Goal: Information Seeking & Learning: Learn about a topic

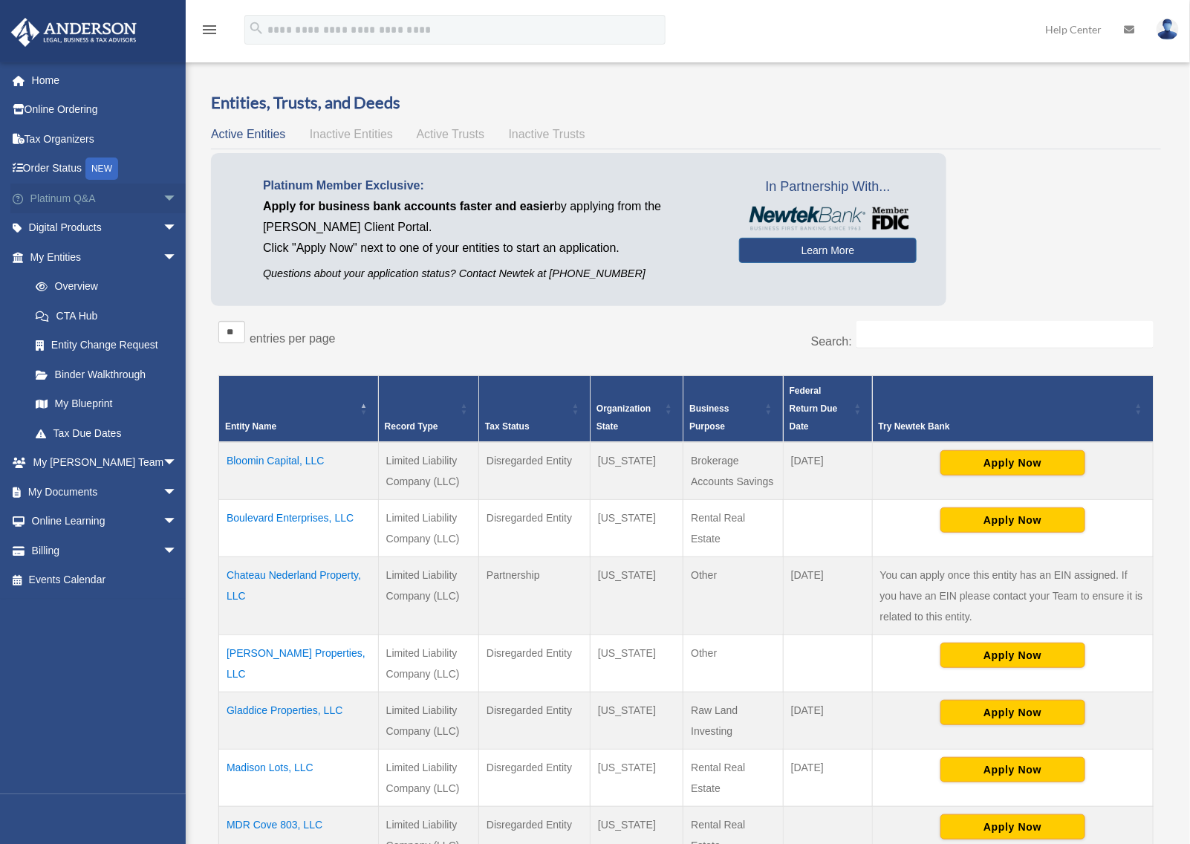
click at [68, 194] on link "Platinum Q&A arrow_drop_down" at bounding box center [104, 198] width 189 height 30
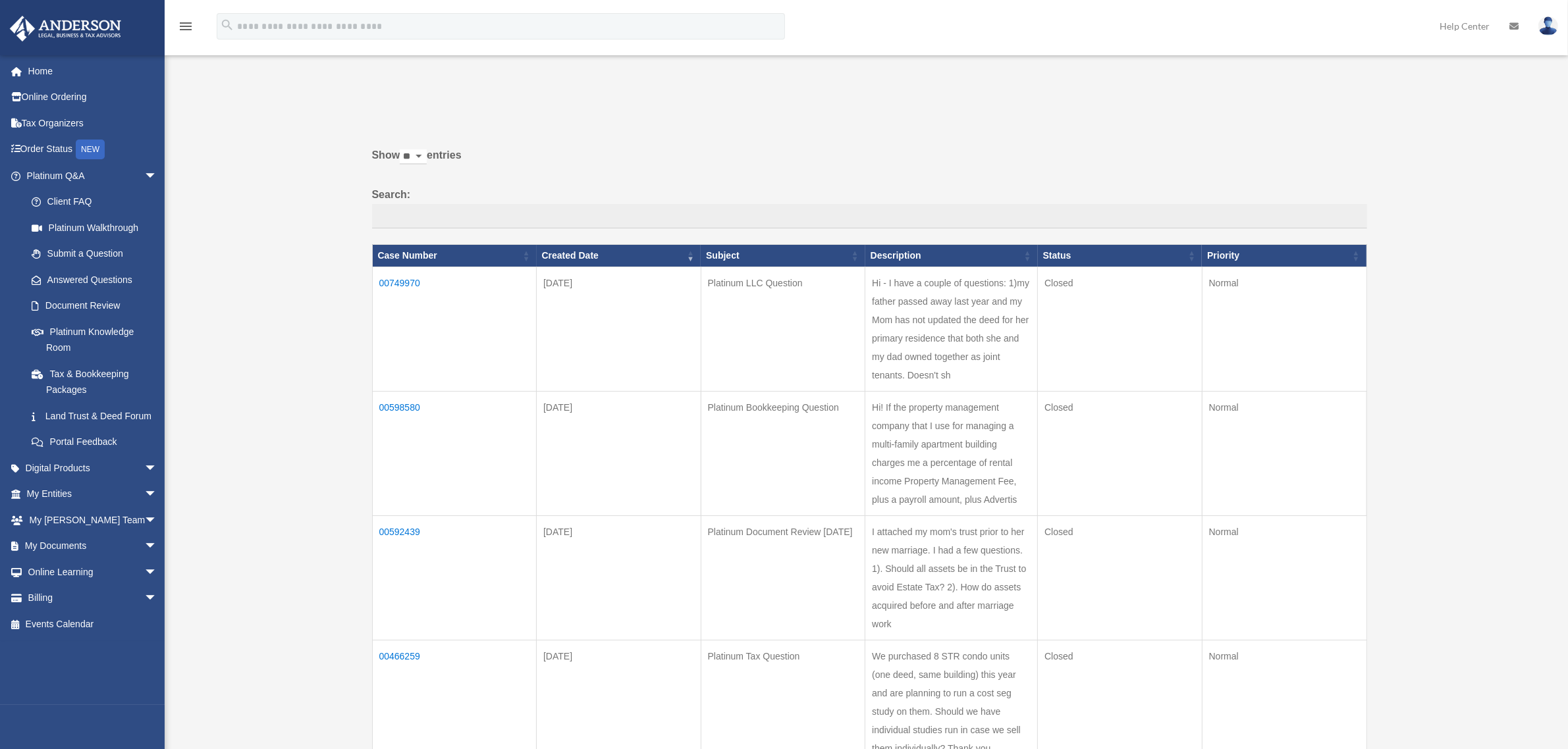
scroll to position [247, 0]
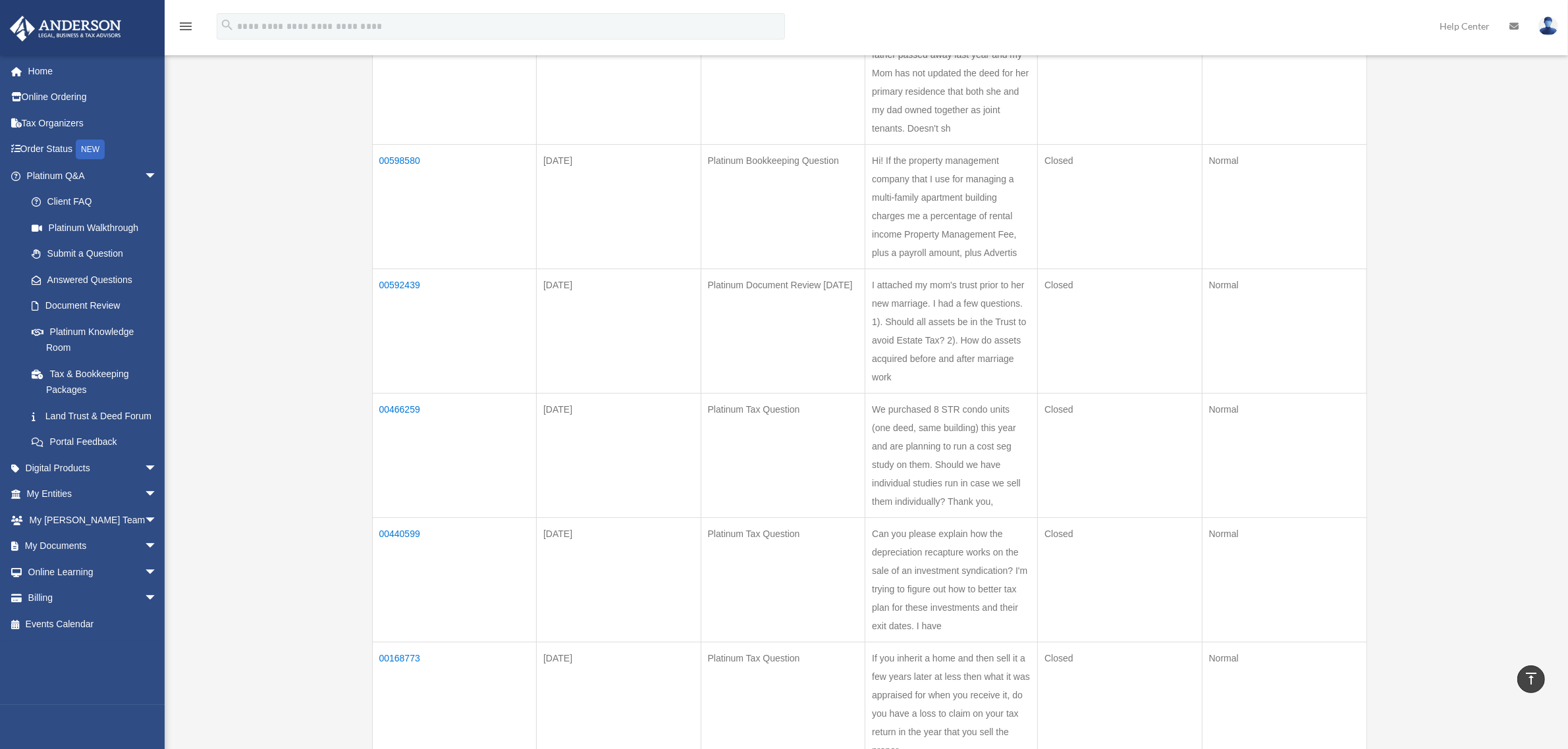
click at [396, 280] on td "00592439" at bounding box center [455, 332] width 165 height 124
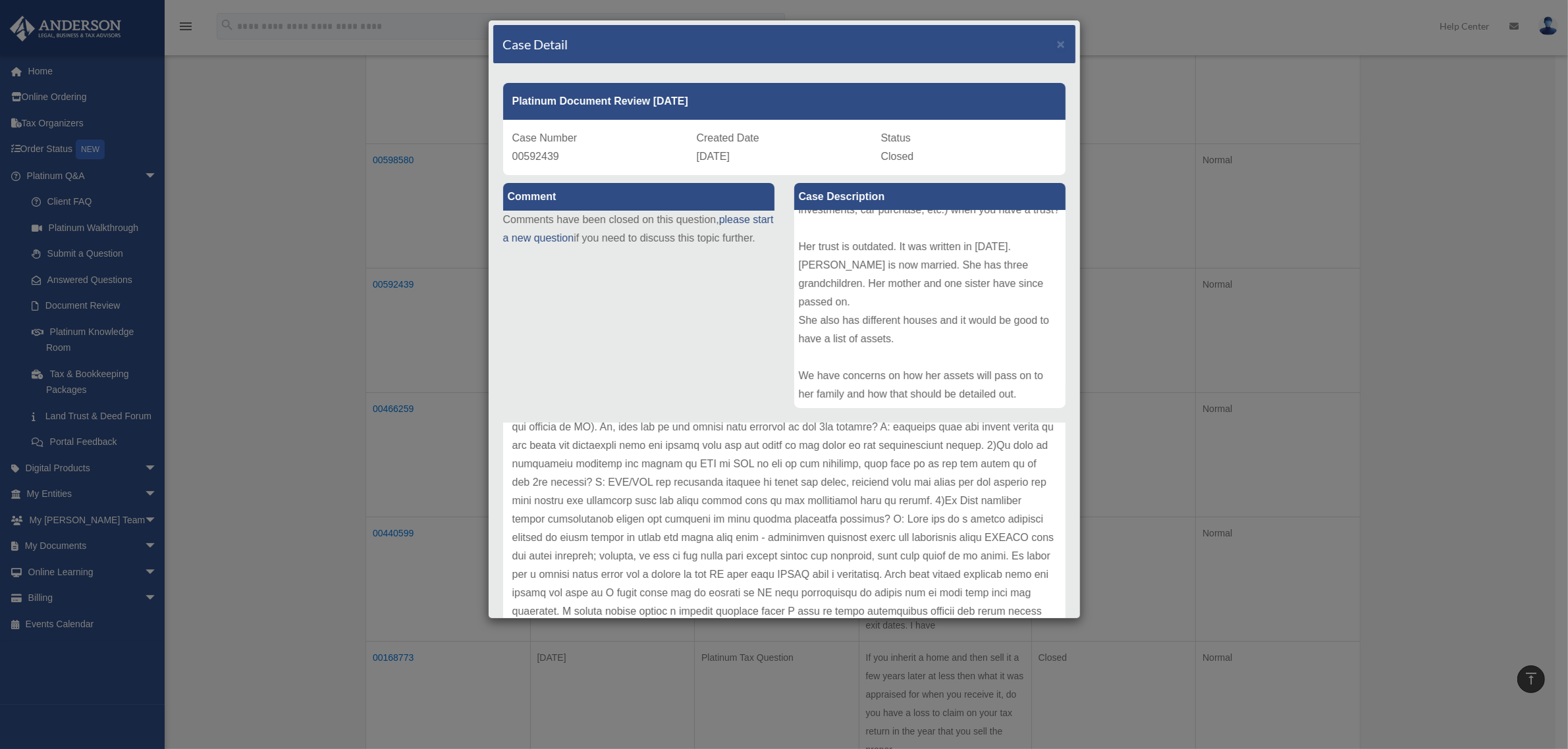
scroll to position [0, 0]
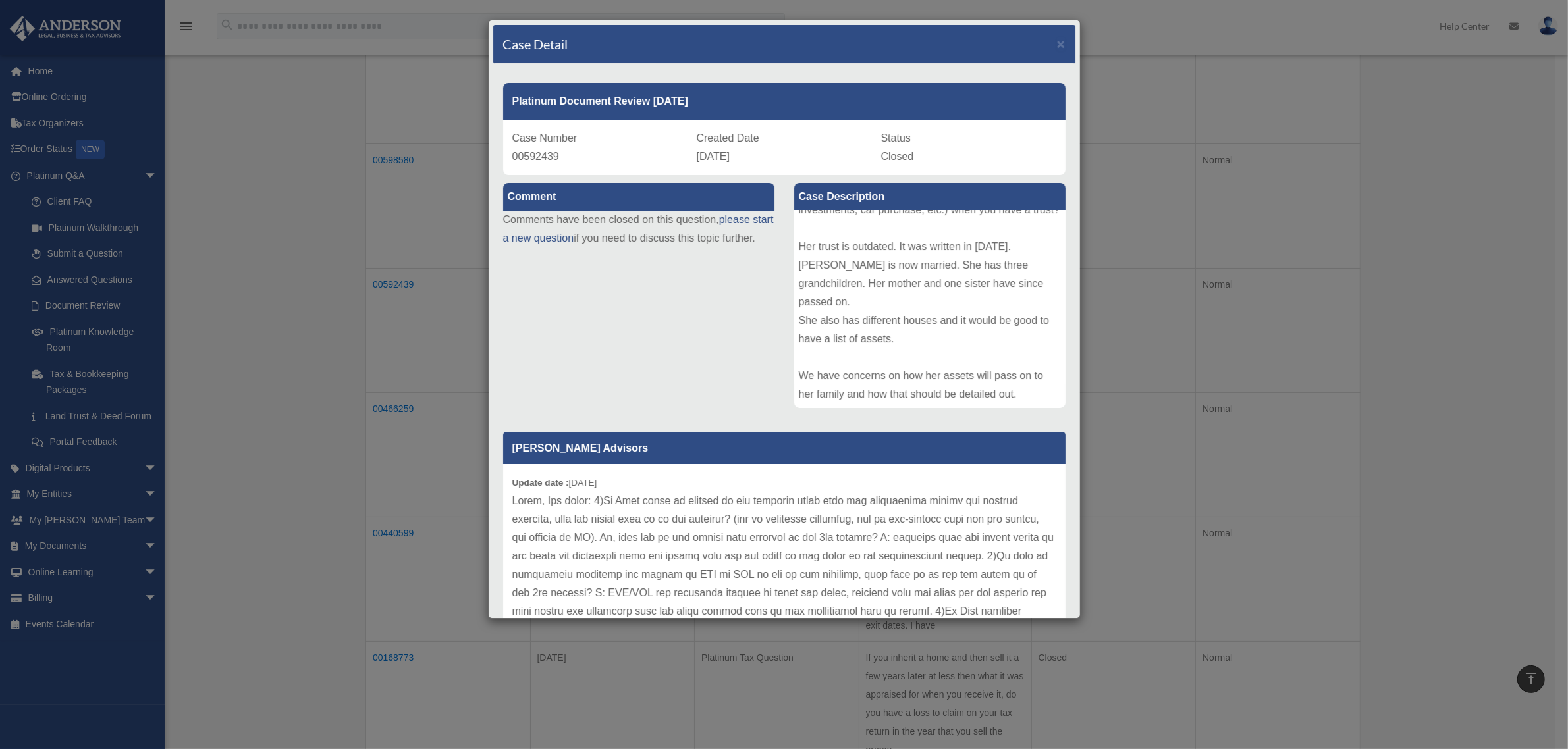
click at [920, 616] on p at bounding box center [784, 658] width 544 height 332
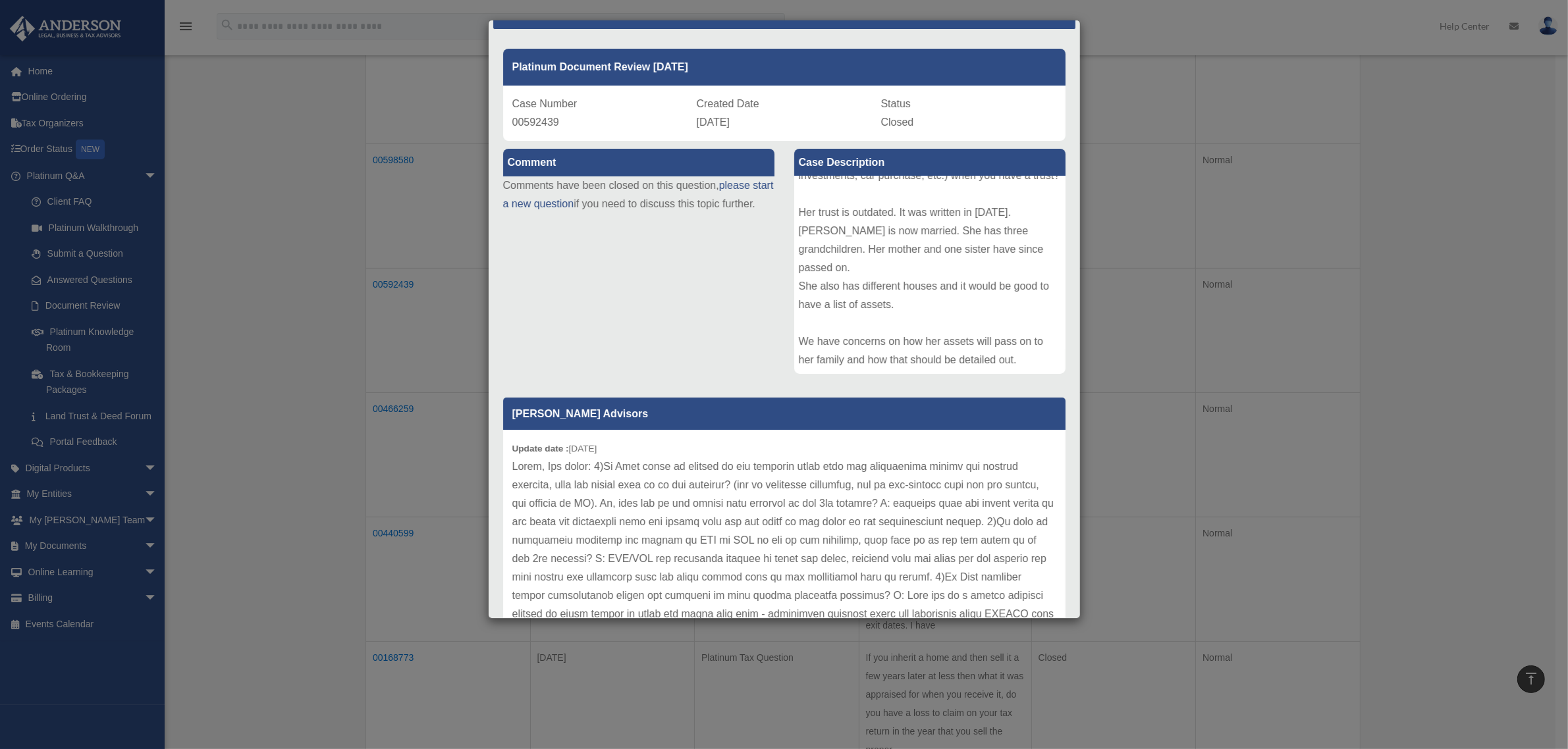
scroll to position [106, 0]
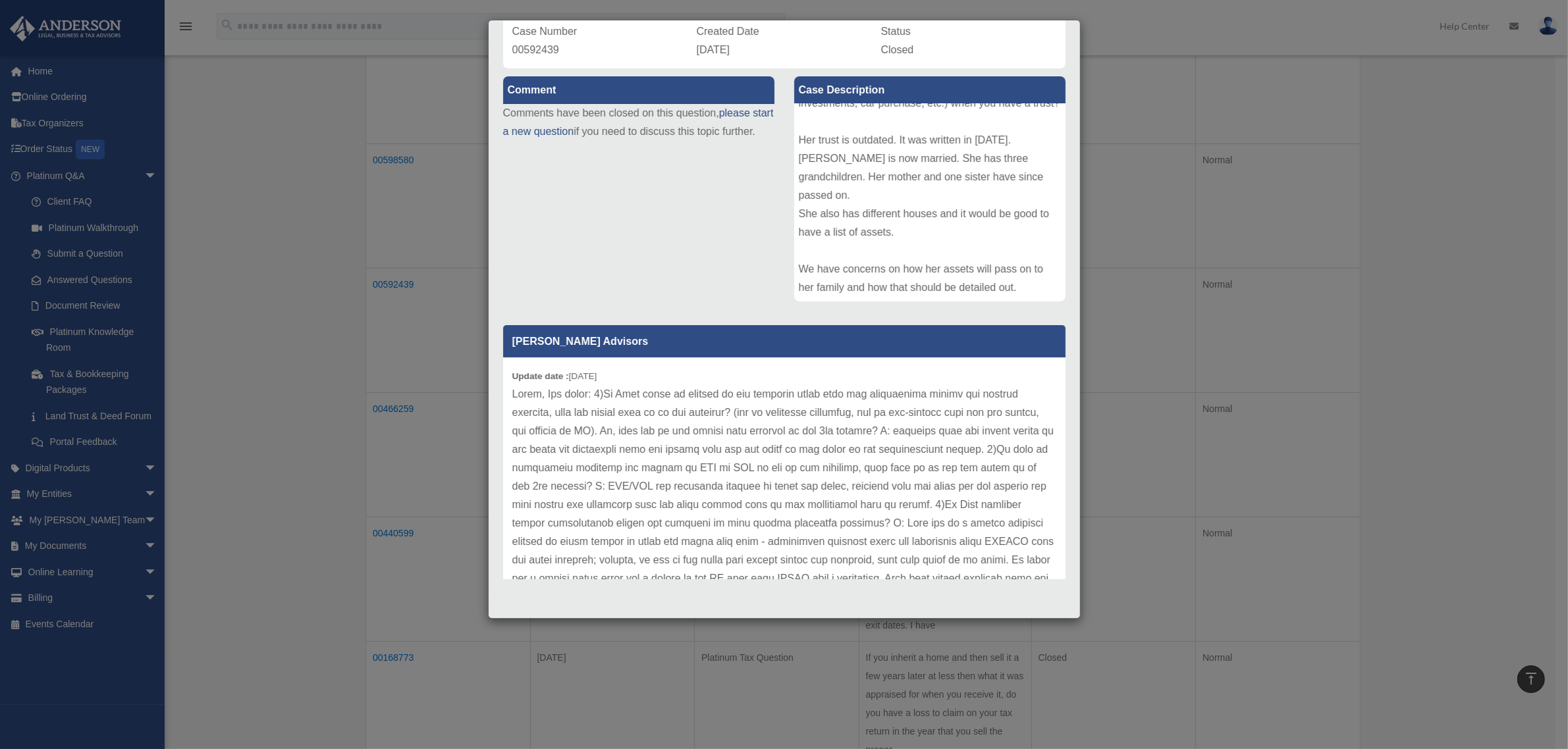
click at [647, 435] on p at bounding box center [784, 550] width 544 height 332
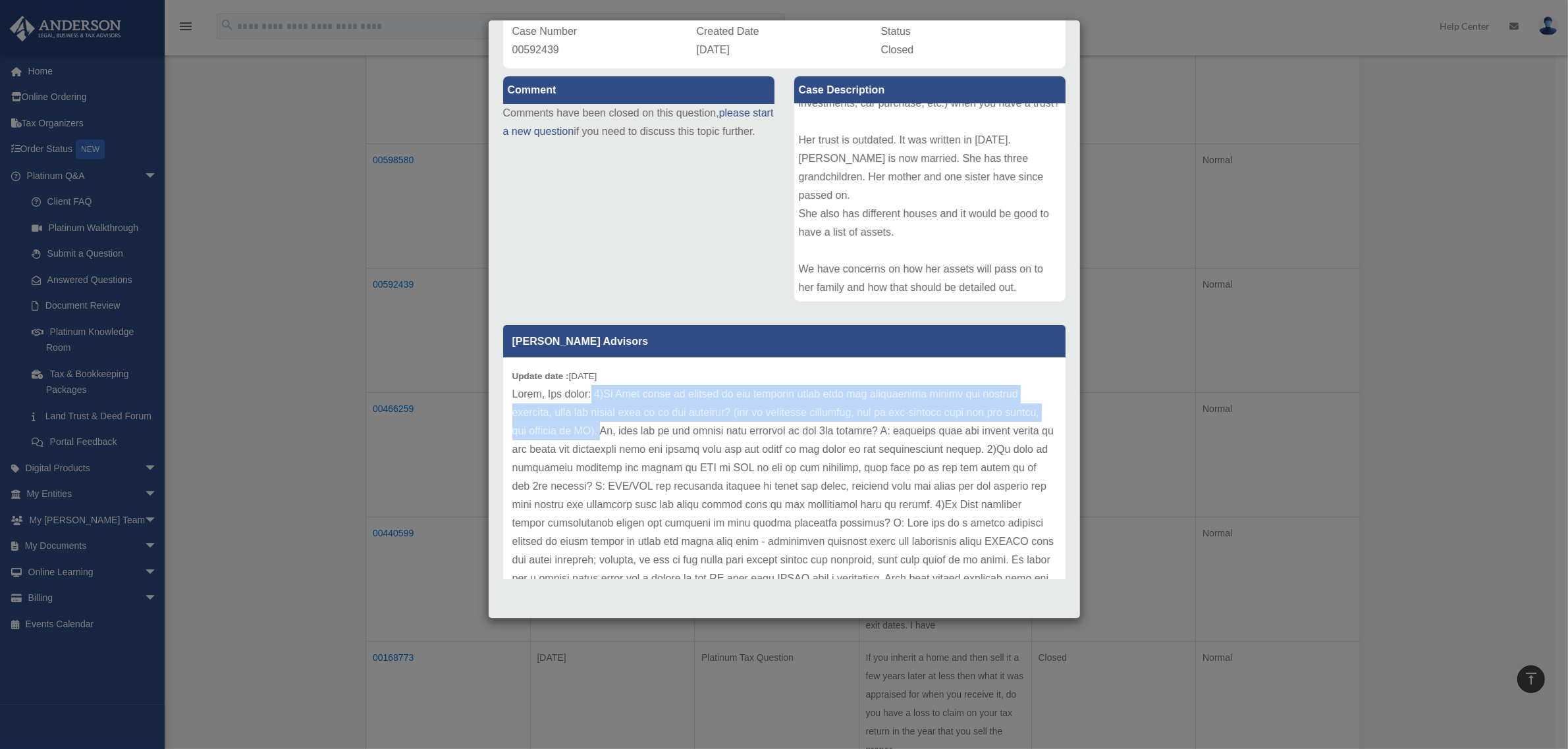
drag, startPoint x: 644, startPoint y: 426, endPoint x: 593, endPoint y: 390, distance: 62.4
click at [593, 390] on p at bounding box center [784, 550] width 544 height 332
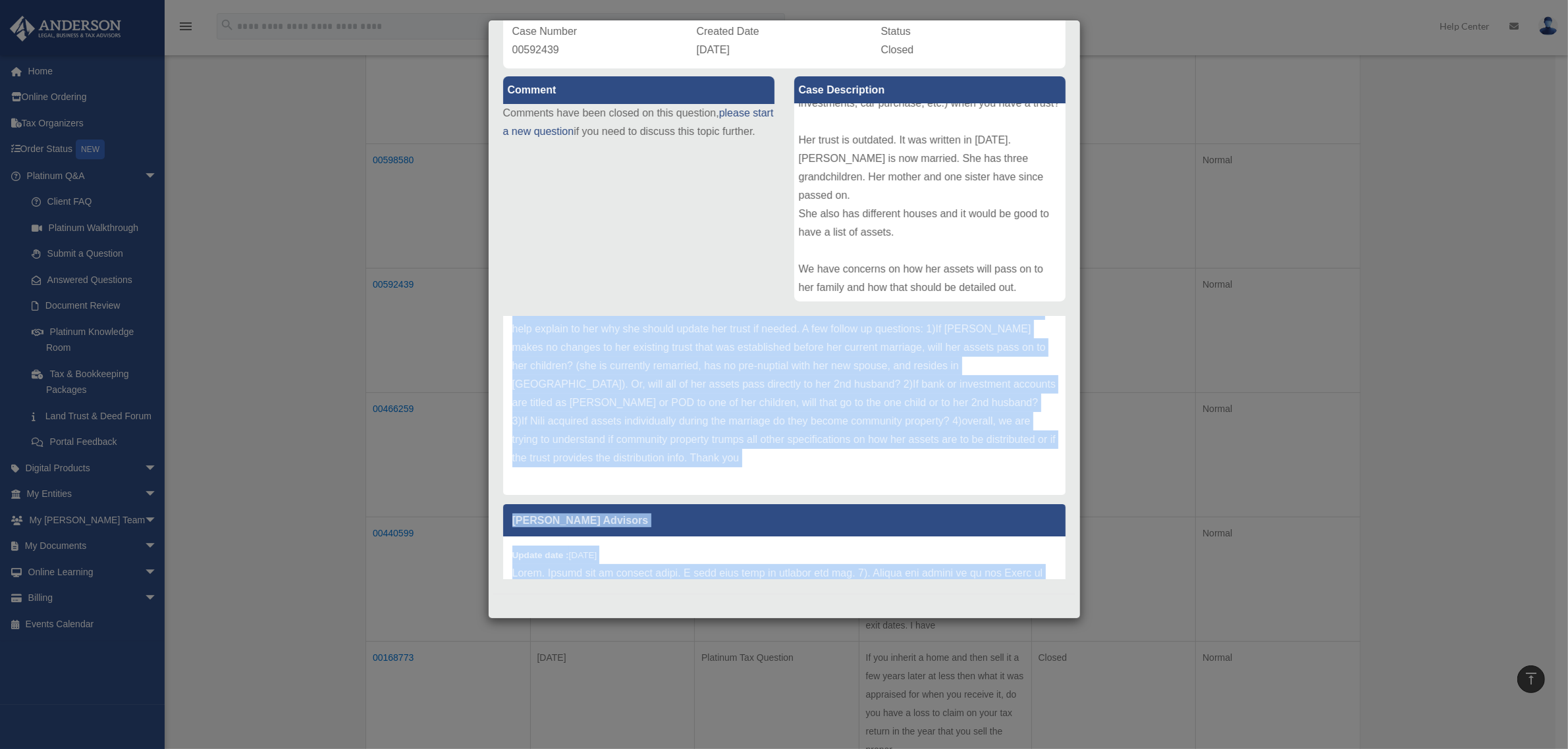
scroll to position [1022, 0]
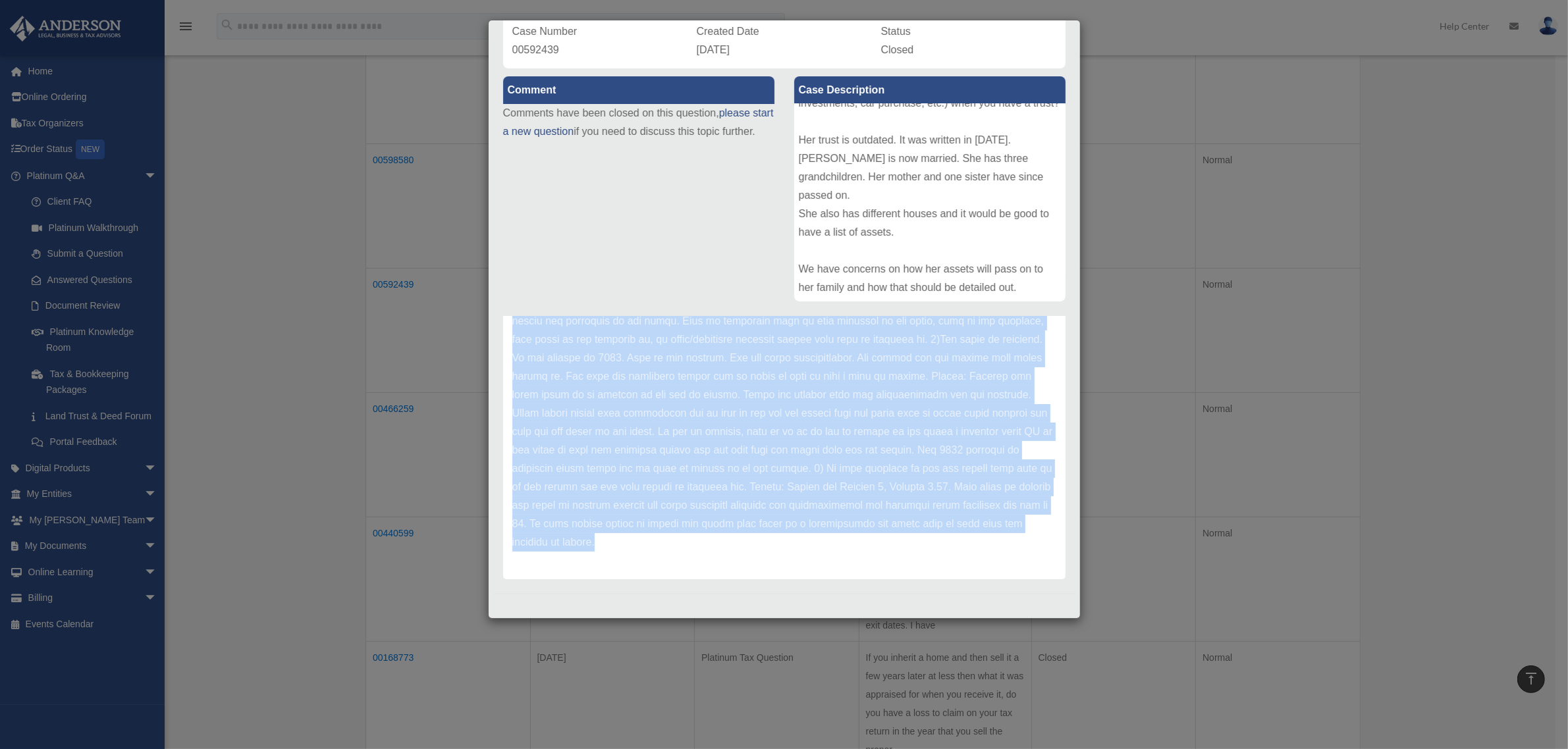
drag, startPoint x: 513, startPoint y: 390, endPoint x: 972, endPoint y: 647, distance: 526.1
click at [972, 647] on div "Case Detail × Platinum Document Review 04/04/2024 Case Number 00592439 Created …" at bounding box center [784, 374] width 1568 height 749
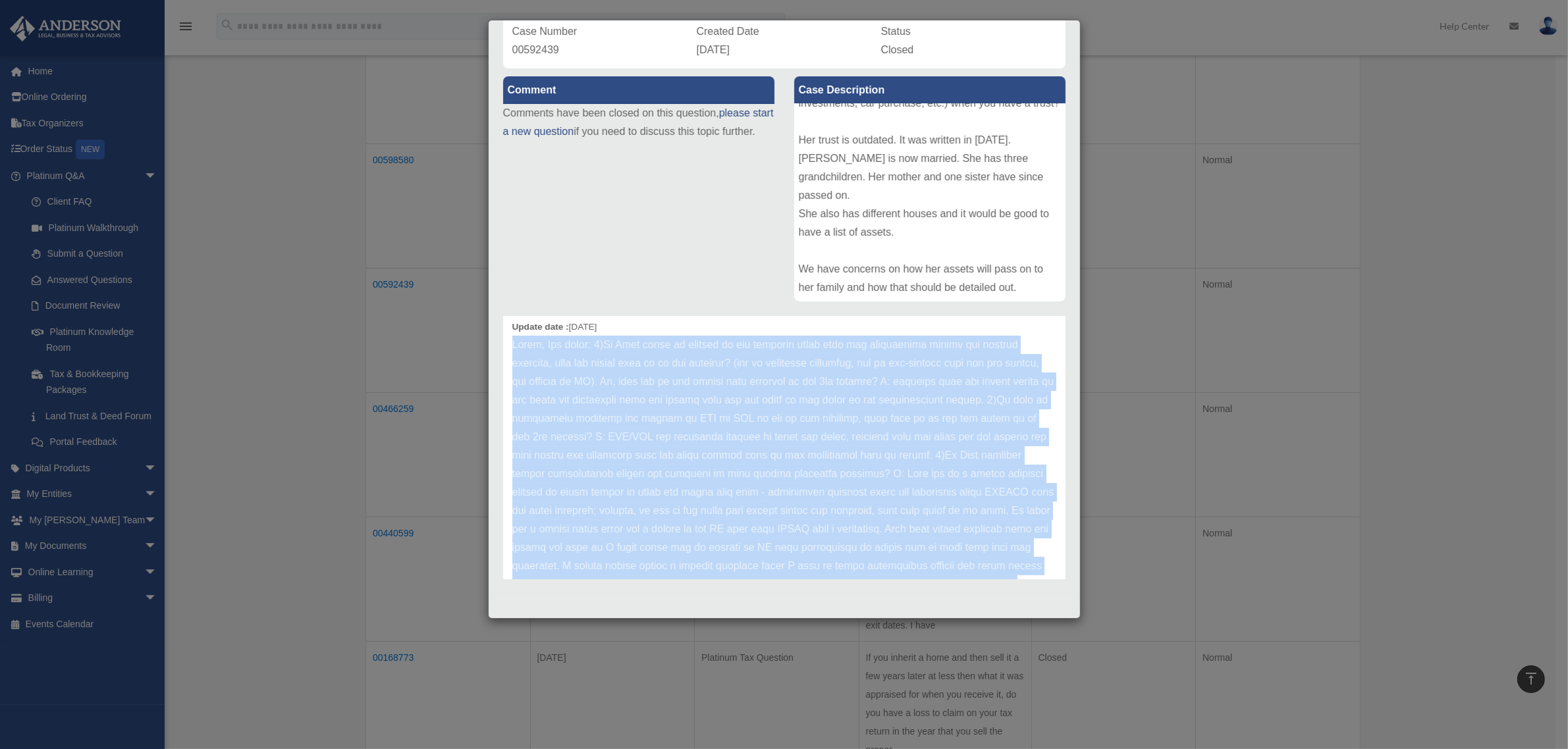
scroll to position [35, 0]
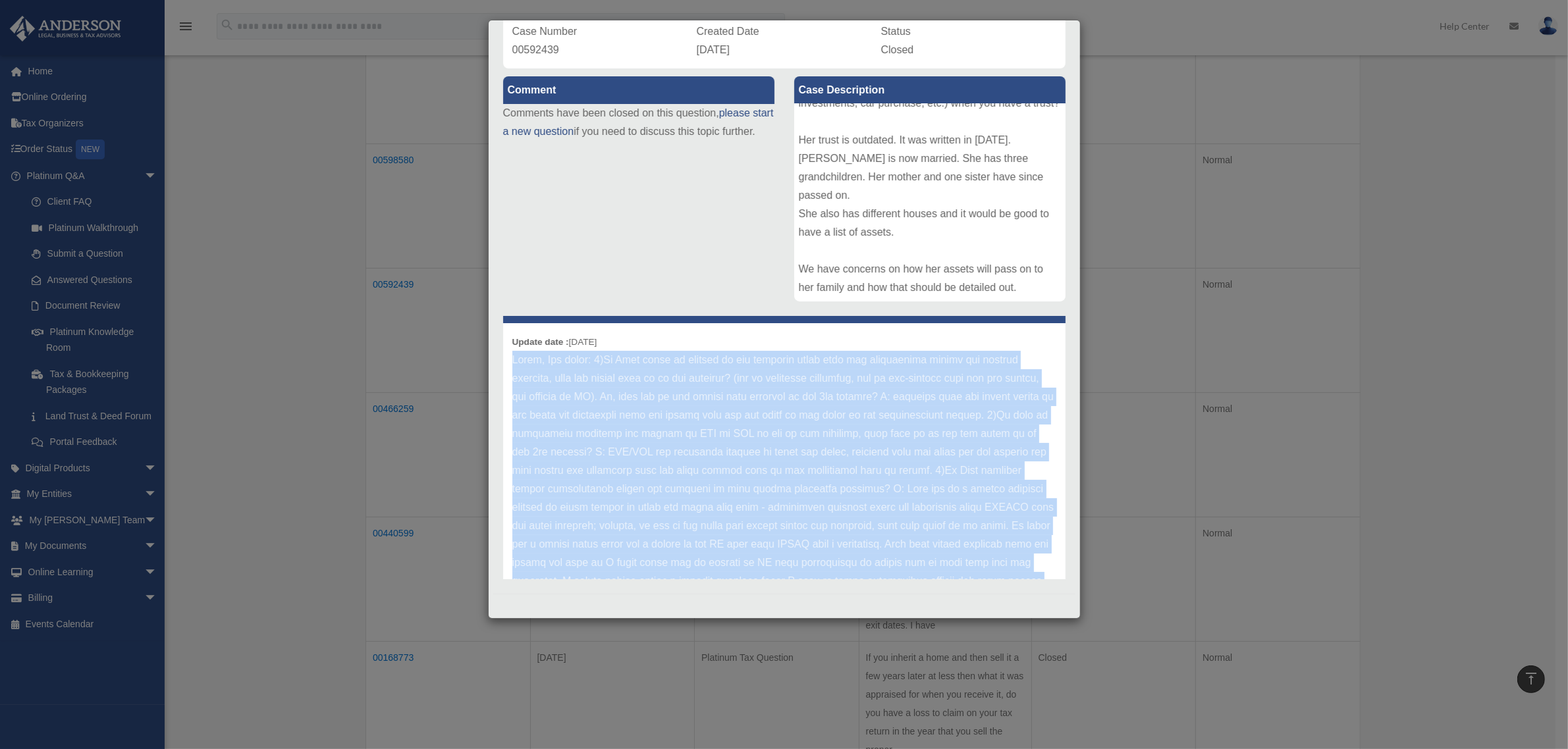
click at [969, 380] on p at bounding box center [784, 517] width 544 height 332
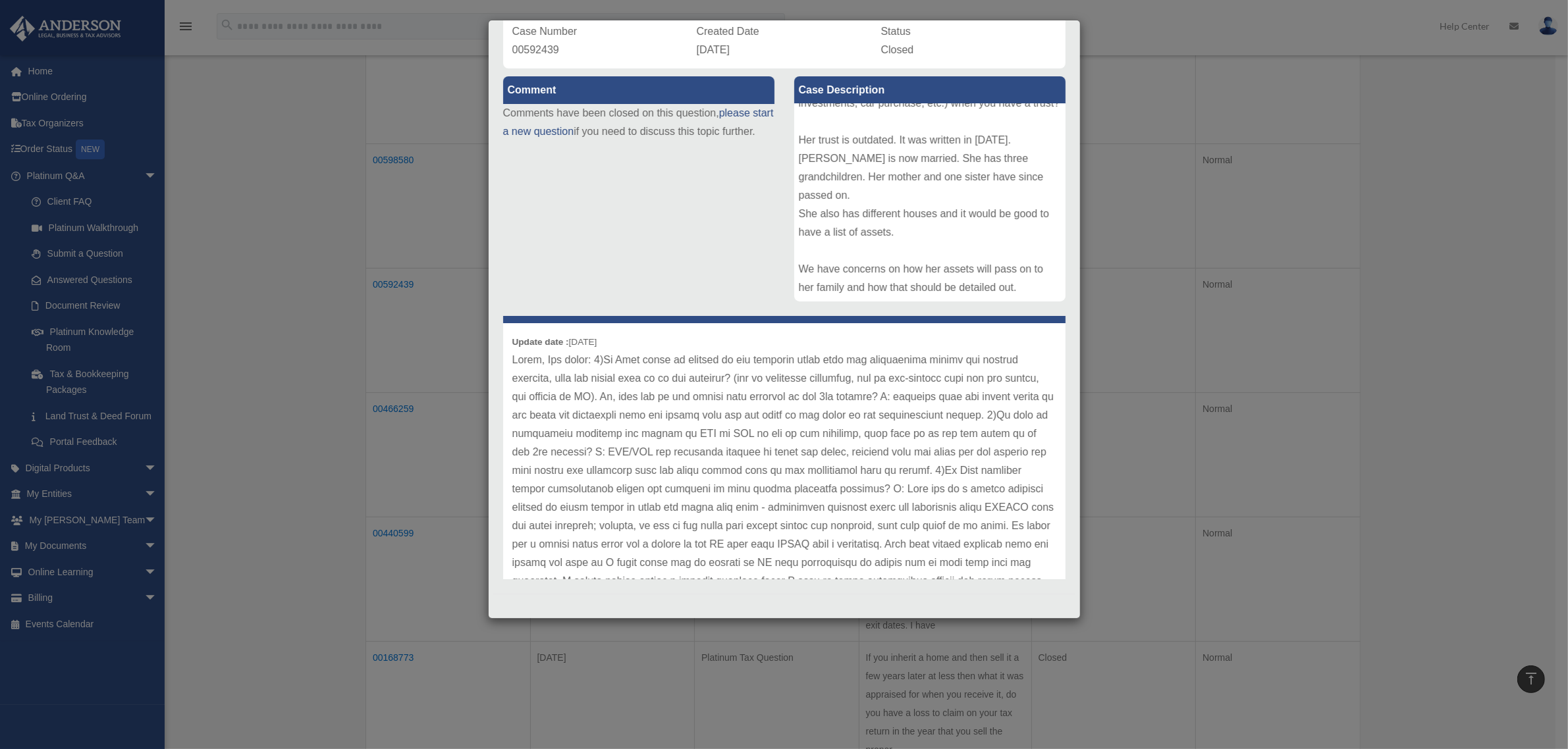
click at [937, 334] on div "Update date : 04-10-2024" at bounding box center [784, 517] width 562 height 387
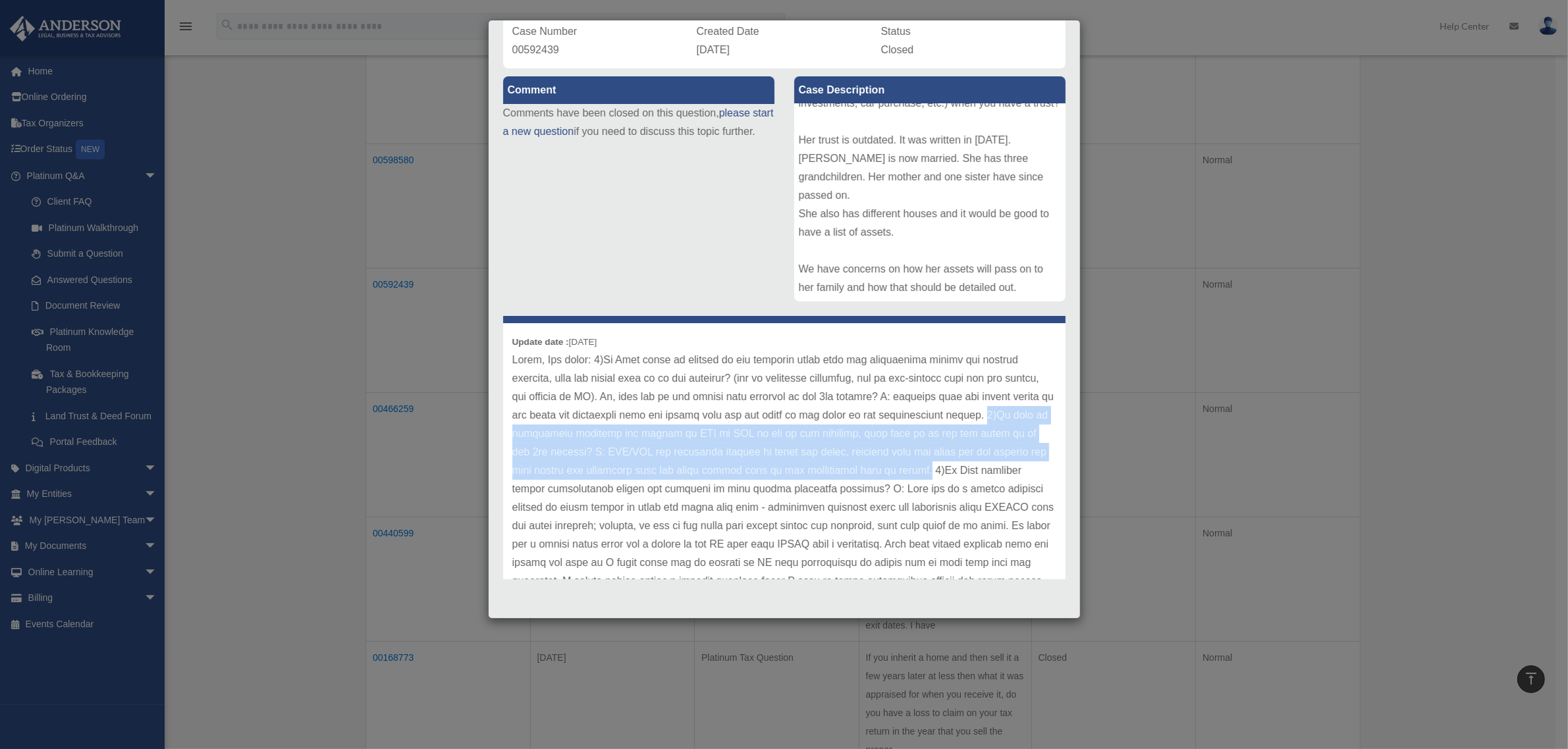
drag, startPoint x: 976, startPoint y: 469, endPoint x: 544, endPoint y: 434, distance: 433.4
click at [544, 434] on p at bounding box center [784, 517] width 544 height 332
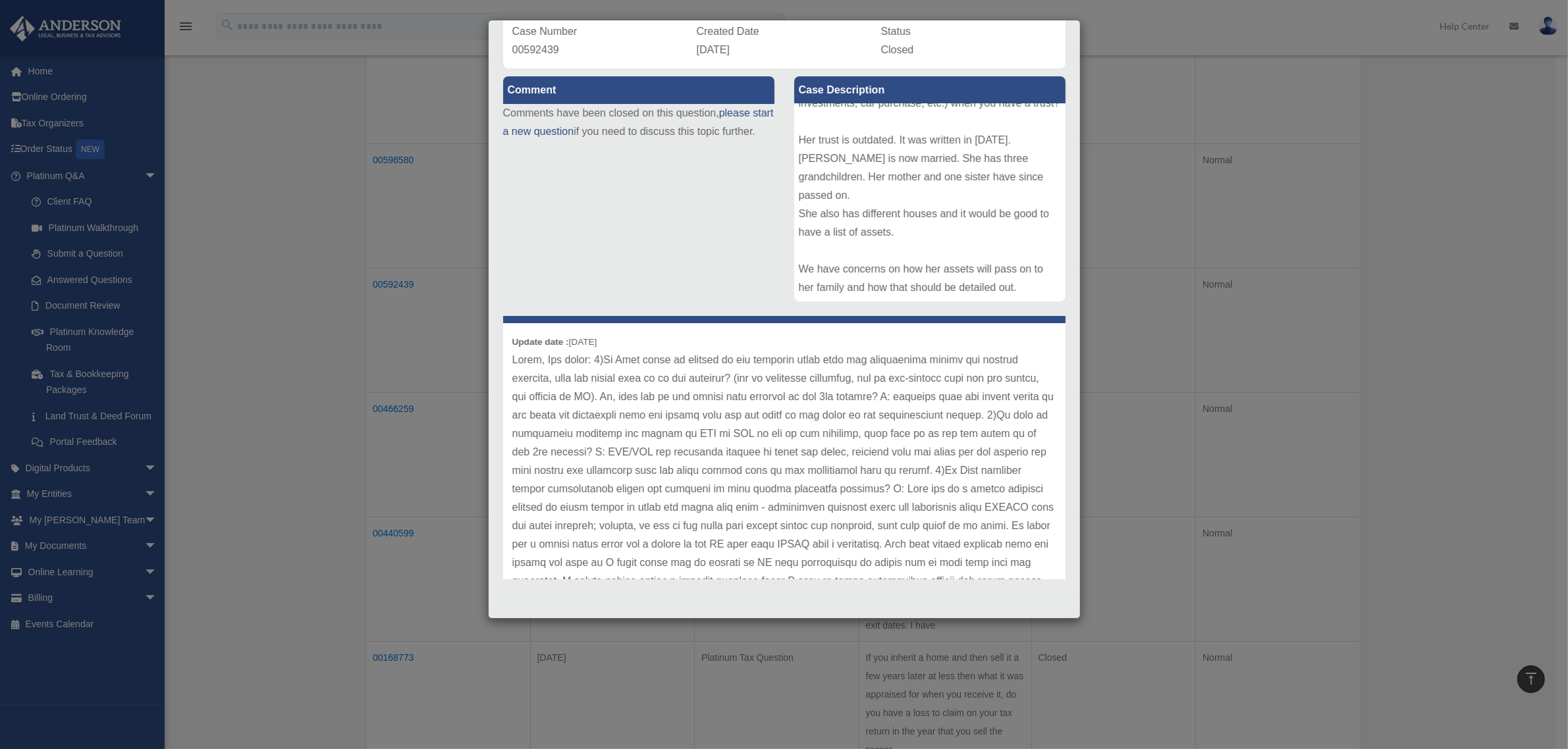
click at [619, 488] on p at bounding box center [784, 517] width 544 height 332
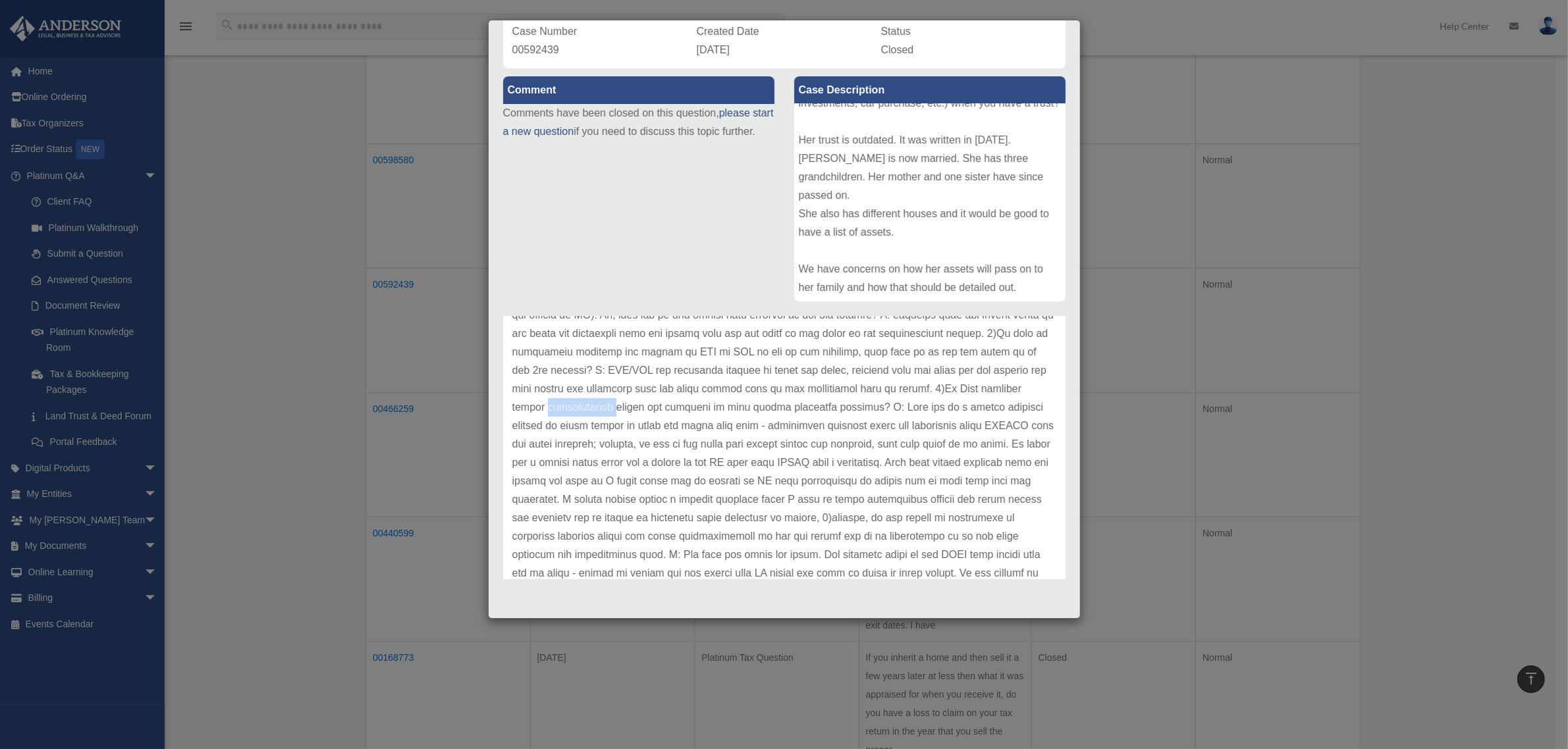
scroll to position [129, 0]
click at [897, 429] on p at bounding box center [784, 422] width 544 height 332
click at [883, 430] on p at bounding box center [784, 422] width 544 height 332
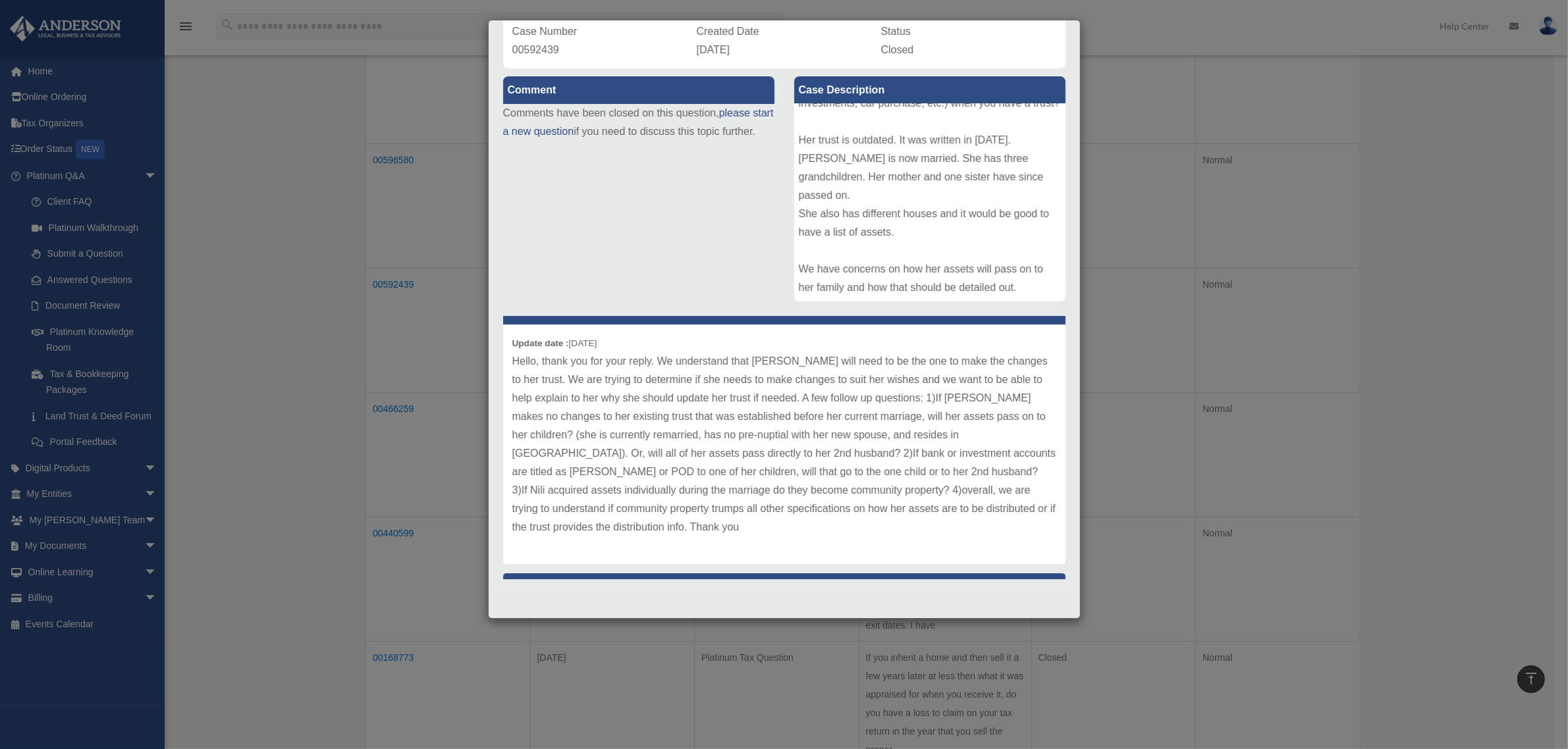
scroll to position [429, 0]
